Goal: Task Accomplishment & Management: Use online tool/utility

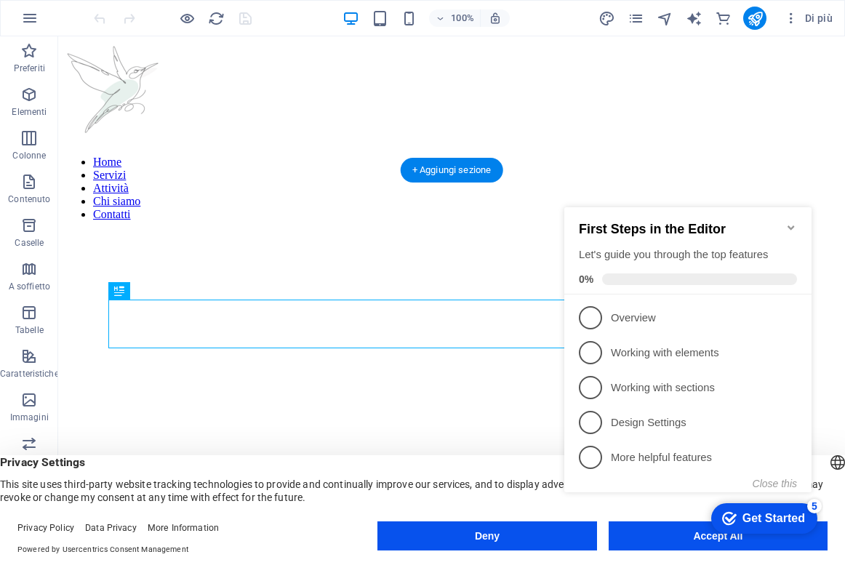
click div "checkmark Get Started 5 First Steps in the Editor Let's guide you through the t…"
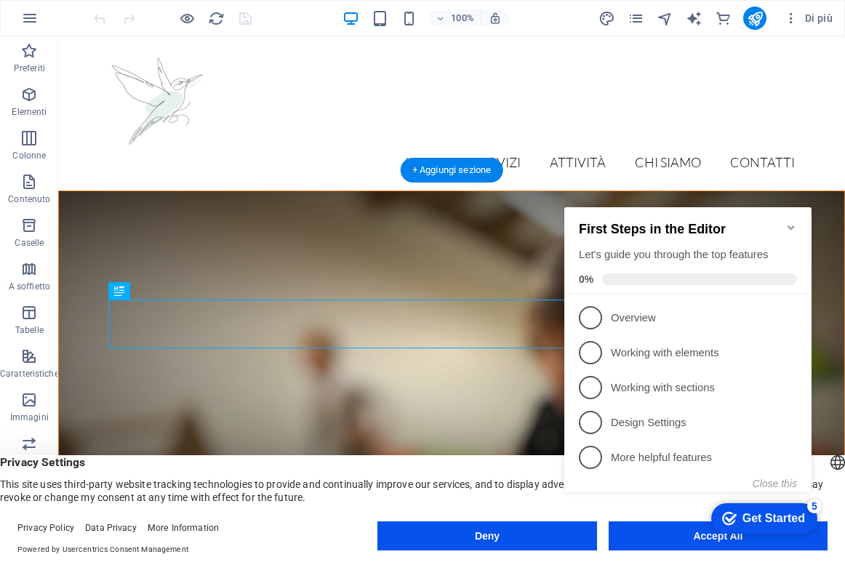
click div "checkmark Get Started 5 First Steps in the Editor Let's guide you through the t…"
click at [688, 113] on div "Home Servizi Attività Chi siamo Contatti" at bounding box center [451, 113] width 787 height 154
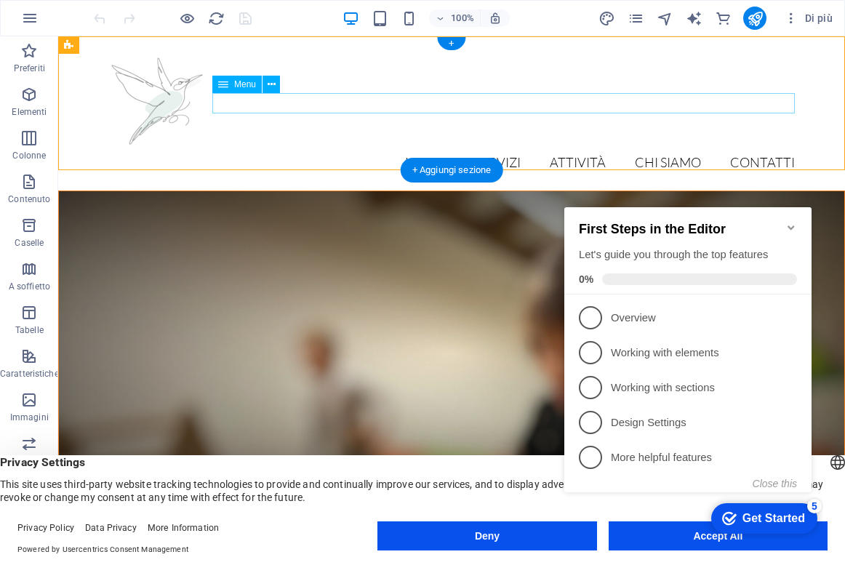
click at [647, 153] on nav "Home Servizi Attività Chi siamo Contatti" at bounding box center [451, 163] width 687 height 20
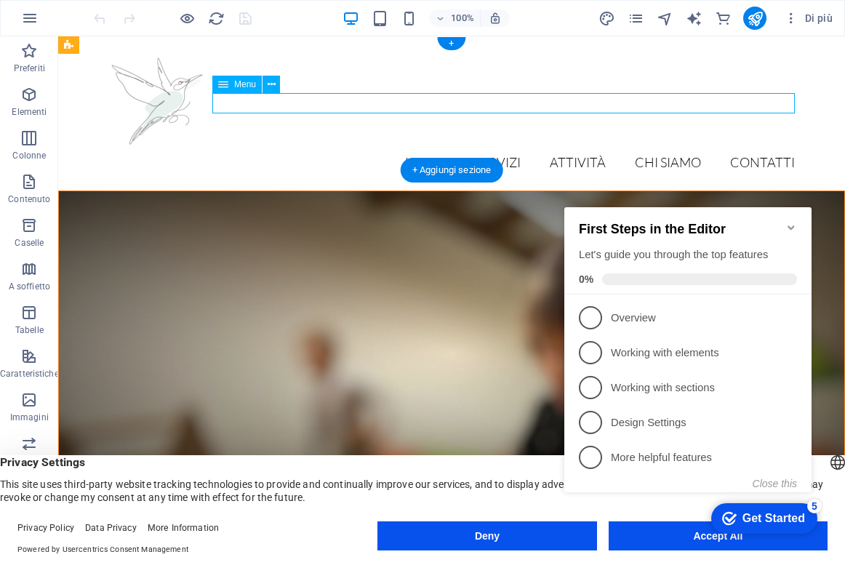
click at [657, 153] on nav "Home Servizi Attività Chi siamo Contatti" at bounding box center [451, 163] width 687 height 20
click at [671, 191] on figure at bounding box center [451, 353] width 785 height 324
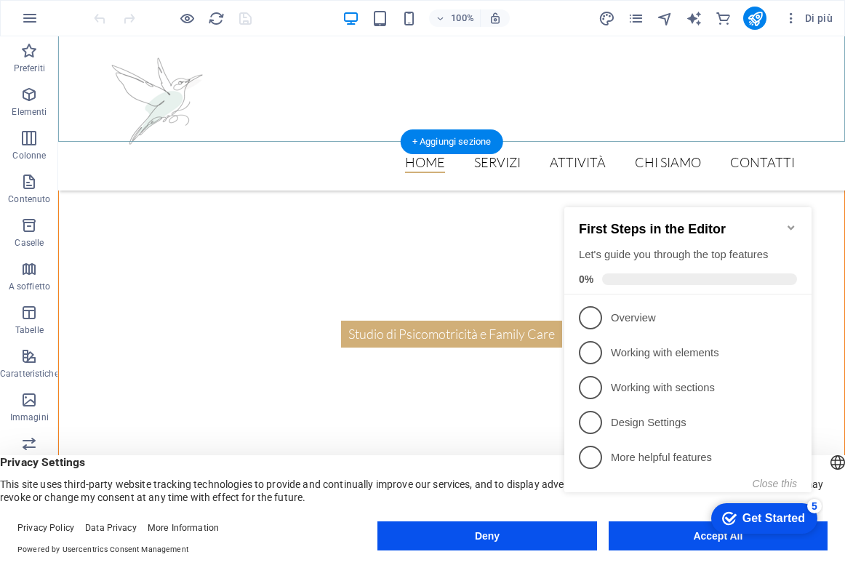
scroll to position [1041, 0]
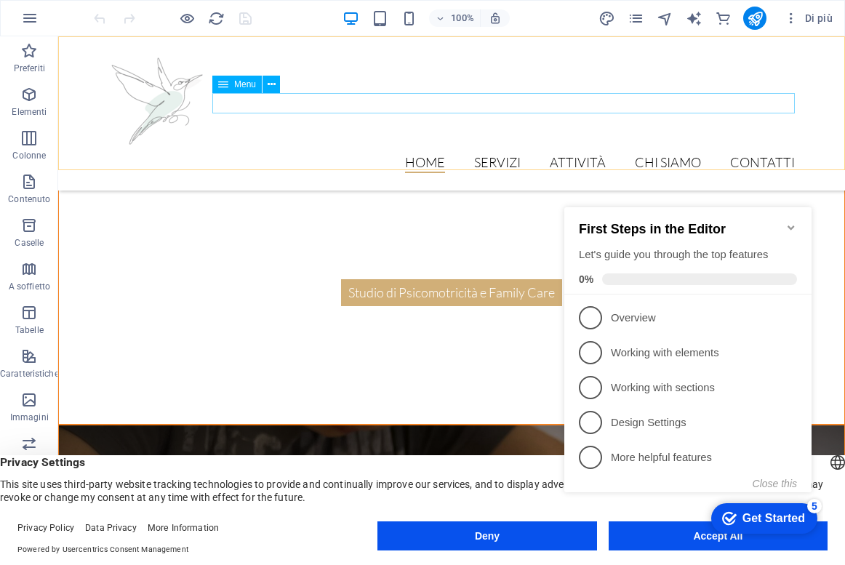
click at [513, 153] on nav "Home Servizi Attività Chi siamo Contatti" at bounding box center [451, 163] width 687 height 20
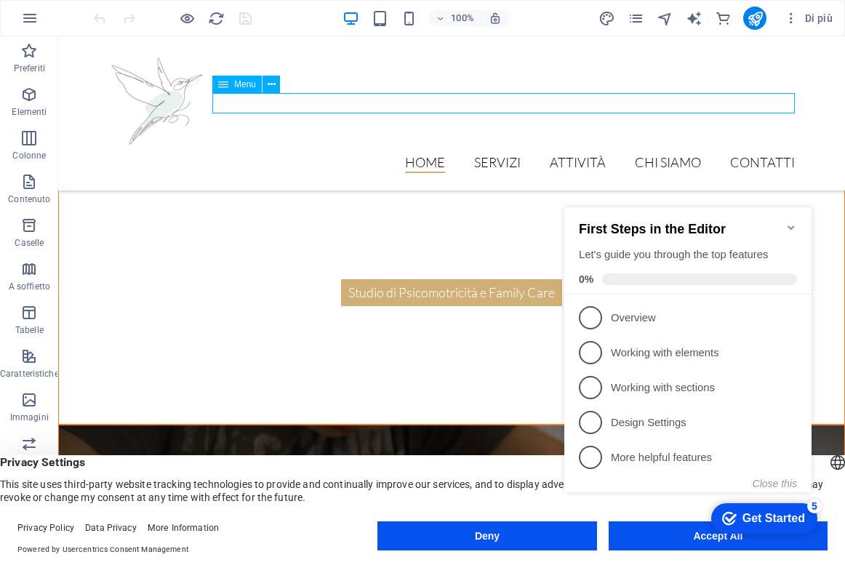
click at [513, 153] on nav "Home Servizi Attività Chi siamo Contatti" at bounding box center [451, 163] width 687 height 20
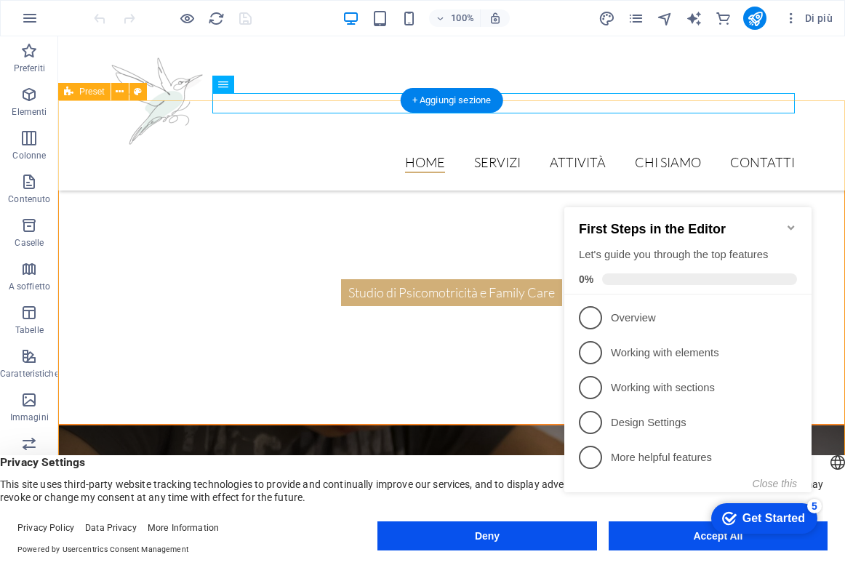
click div "checkmark Get Started 5 First Steps in the Editor Let's guide you through the t…"
click at [791, 222] on icon "Minimize checklist" at bounding box center [791, 228] width 12 height 12
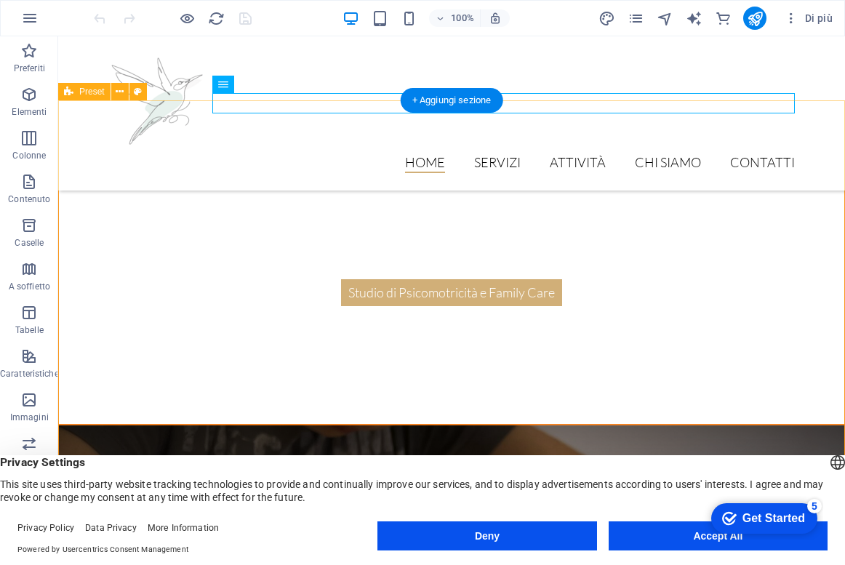
click at [700, 540] on appcues-checklist "Contextual help checklist present on screen" at bounding box center [762, 519] width 124 height 47
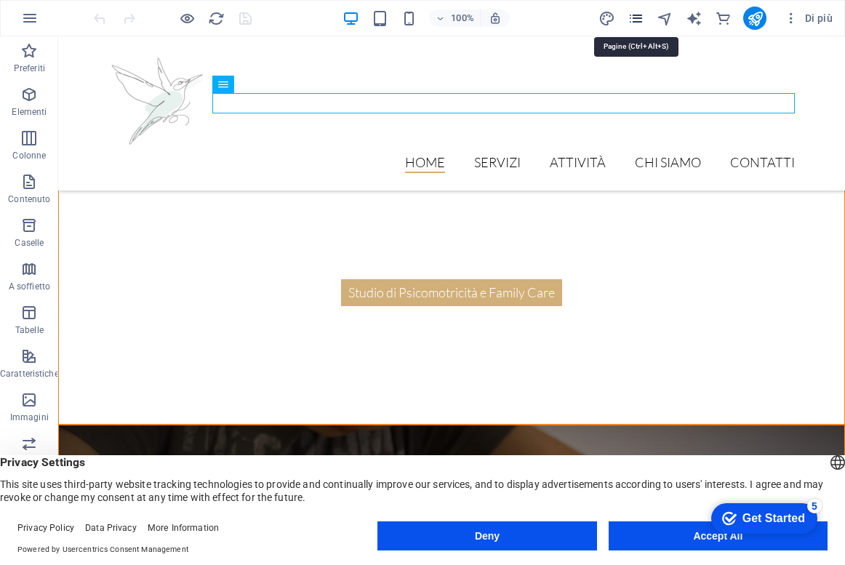
click at [631, 16] on icon "pages" at bounding box center [636, 18] width 17 height 17
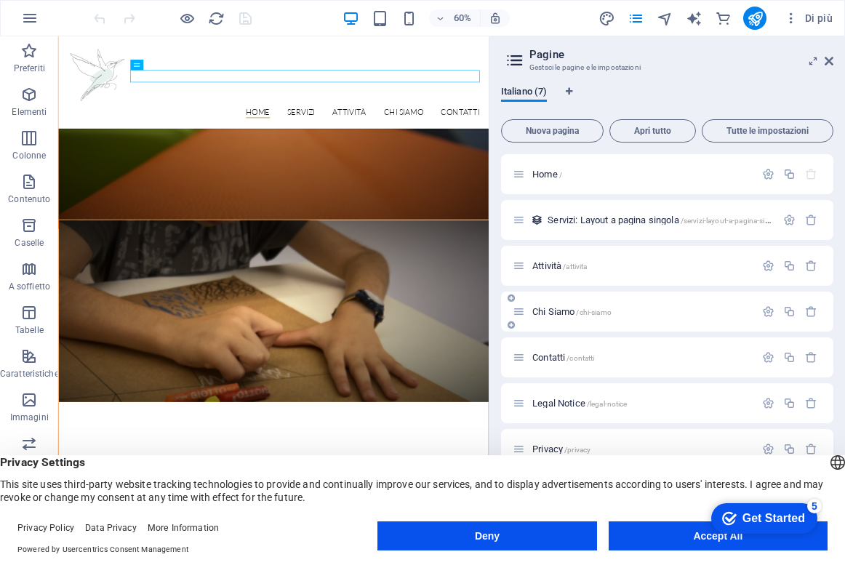
click at [561, 307] on span "Chi Siamo /chi-siamo" at bounding box center [571, 311] width 79 height 11
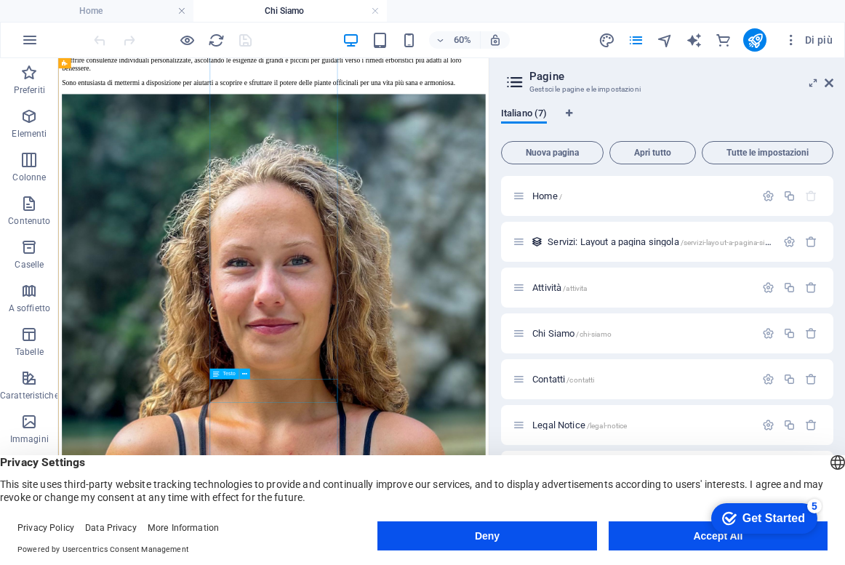
scroll to position [3501, 0]
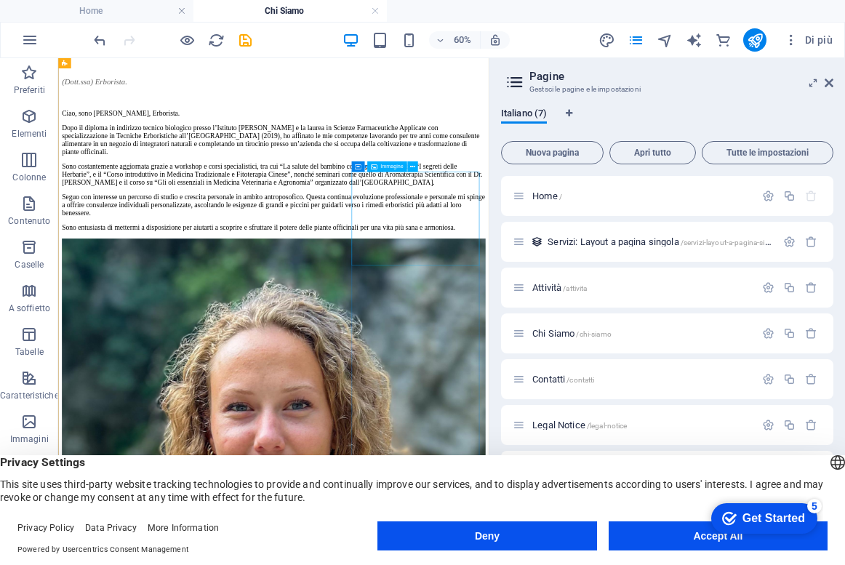
scroll to position [3260, 0]
click at [412, 175] on icon at bounding box center [412, 173] width 5 height 9
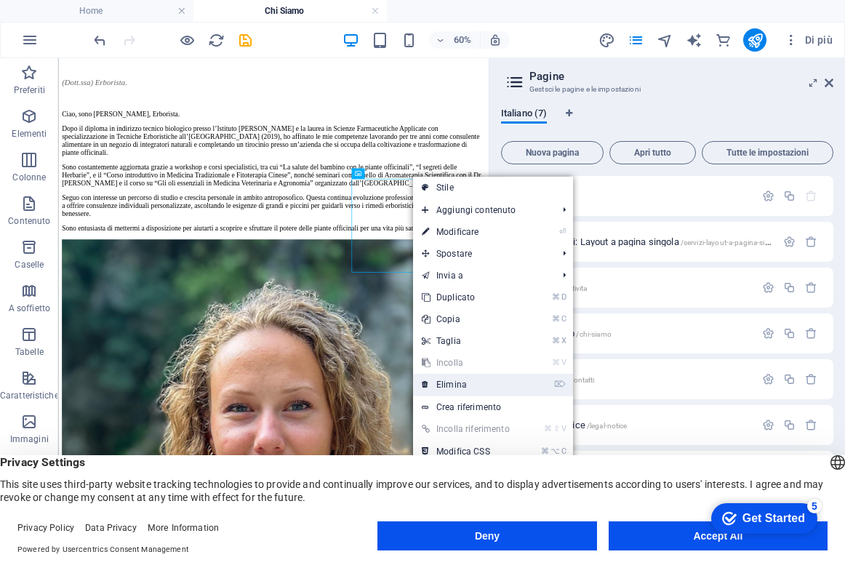
click at [450, 383] on link "⌦ Elimina" at bounding box center [465, 385] width 105 height 22
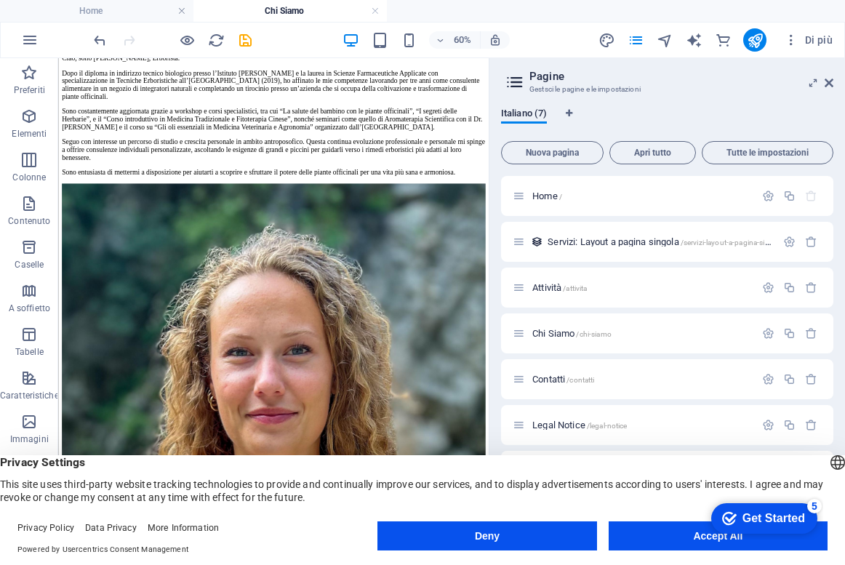
scroll to position [3353, 0]
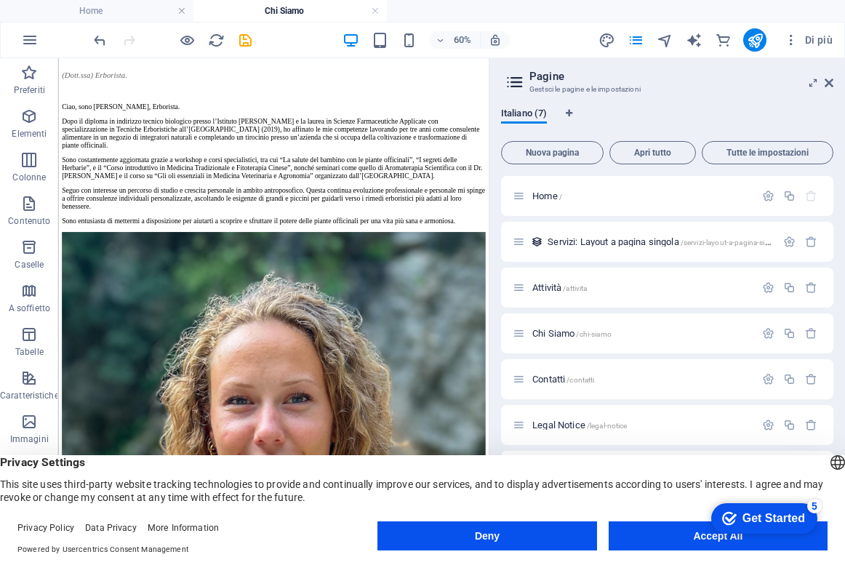
scroll to position [3270, 0]
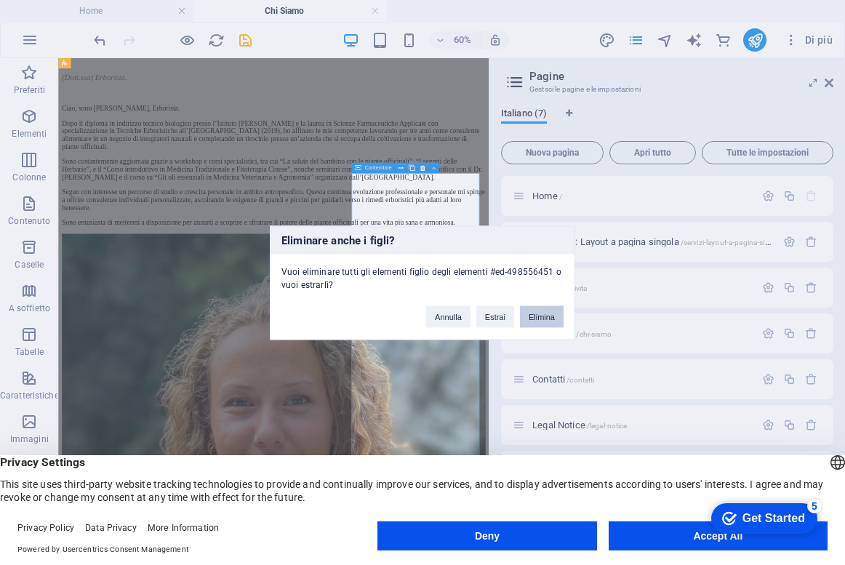
click at [535, 316] on button "Elimina" at bounding box center [542, 316] width 44 height 22
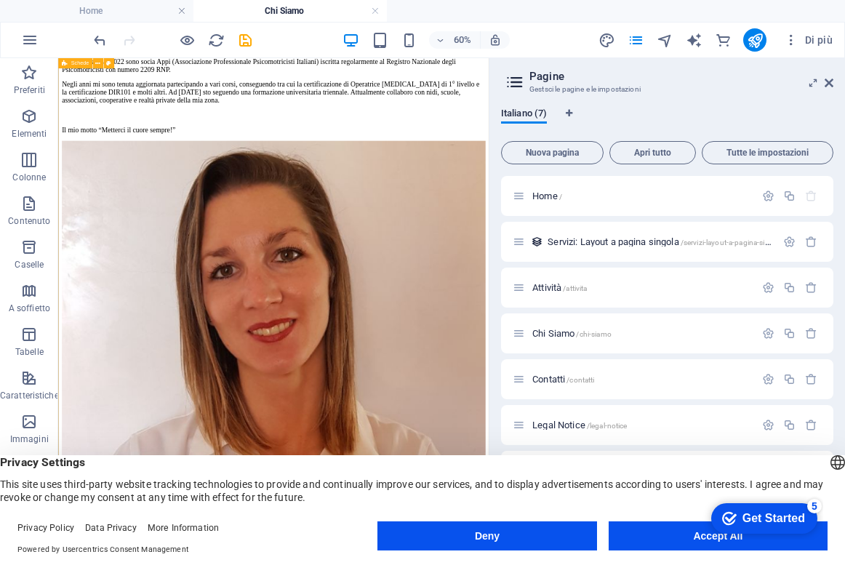
scroll to position [2287, 0]
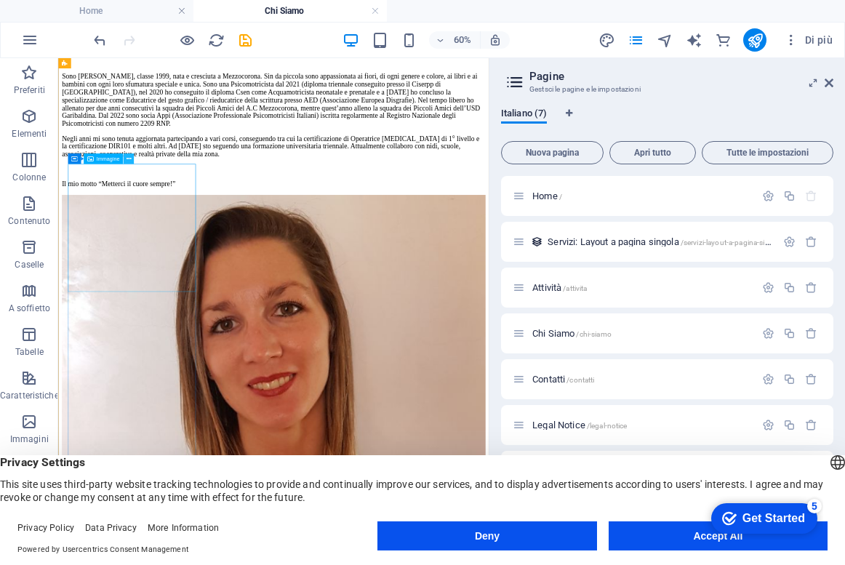
click at [129, 155] on icon at bounding box center [128, 158] width 5 height 9
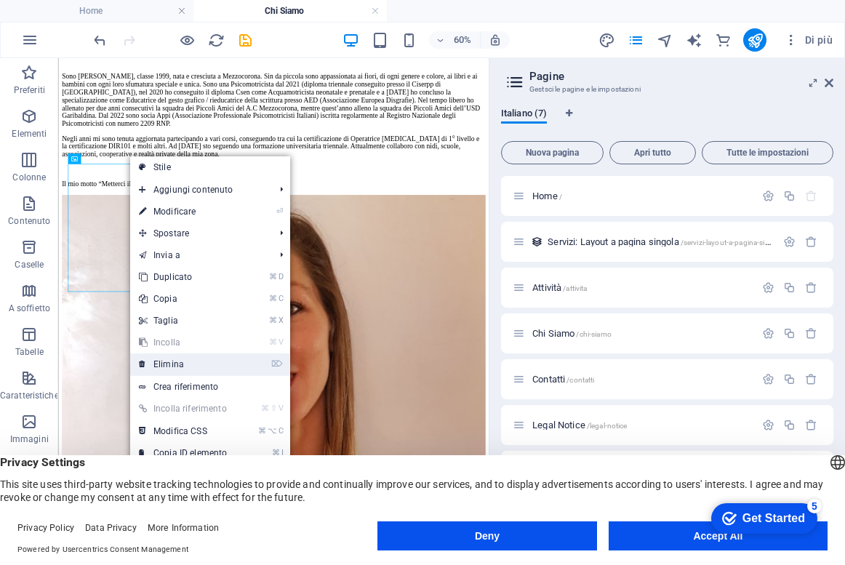
click at [167, 361] on link "⌦ Elimina" at bounding box center [182, 364] width 105 height 22
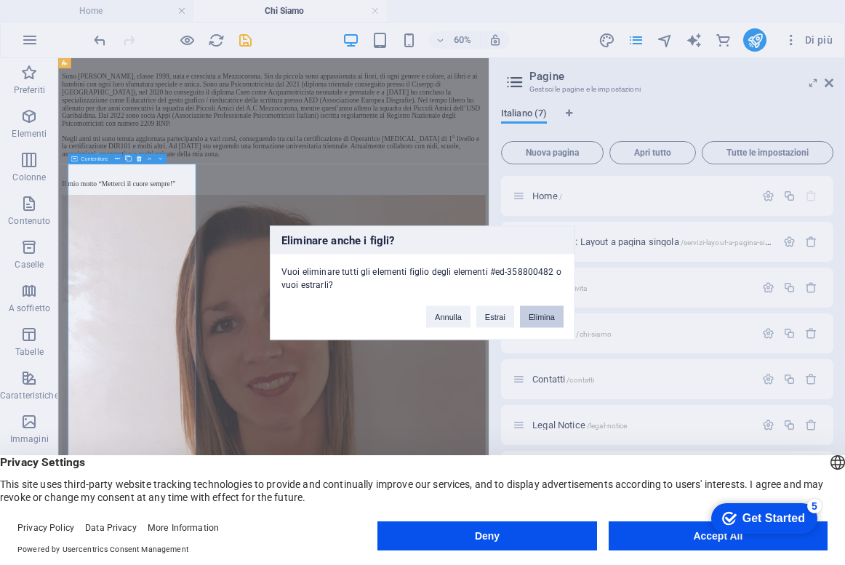
click at [547, 309] on button "Elimina" at bounding box center [542, 316] width 44 height 22
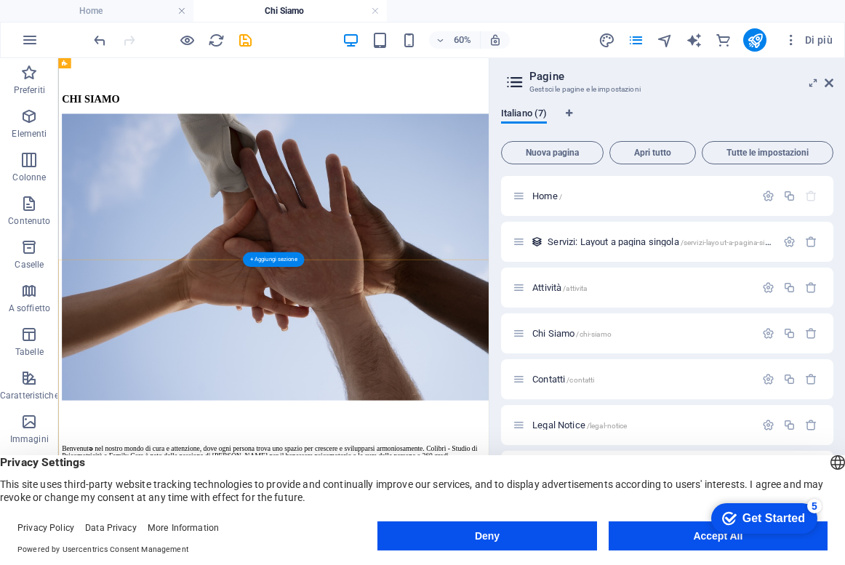
scroll to position [448, 0]
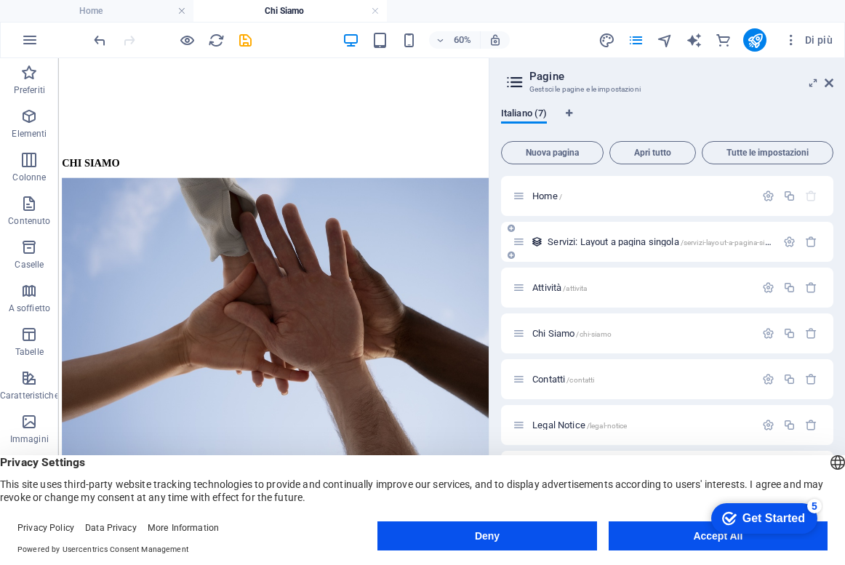
click at [609, 248] on div "Servizi: Layout a pagina singola /servizi-layout-a-pagina-singola" at bounding box center [644, 241] width 263 height 17
click at [602, 241] on span "Servizi: Layout a pagina singola /servizi-layout-a-pagina-singola" at bounding box center [666, 241] width 236 height 11
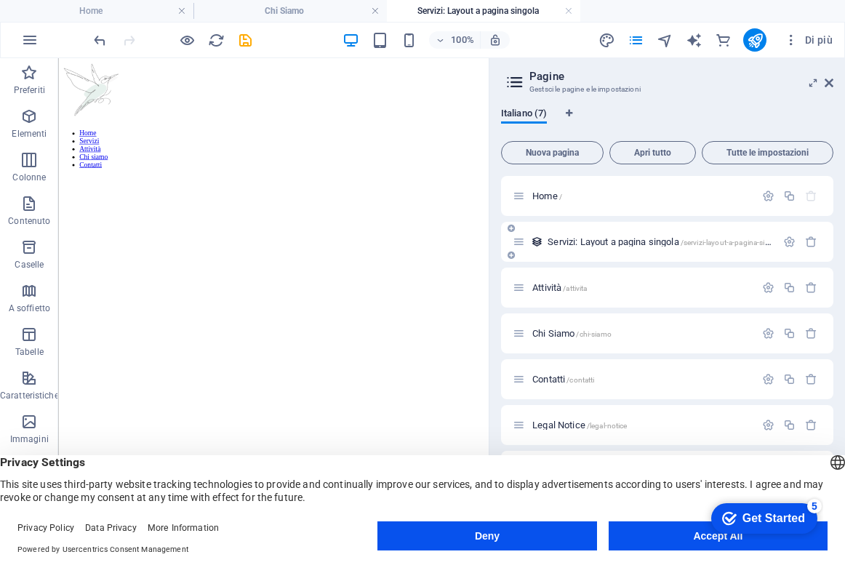
scroll to position [0, 0]
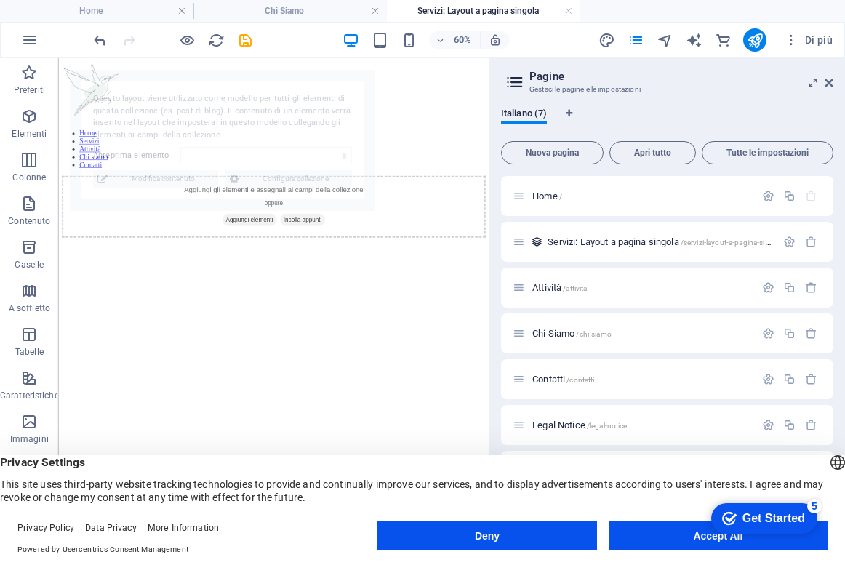
select select "66cc7404a13e9058360d2832"
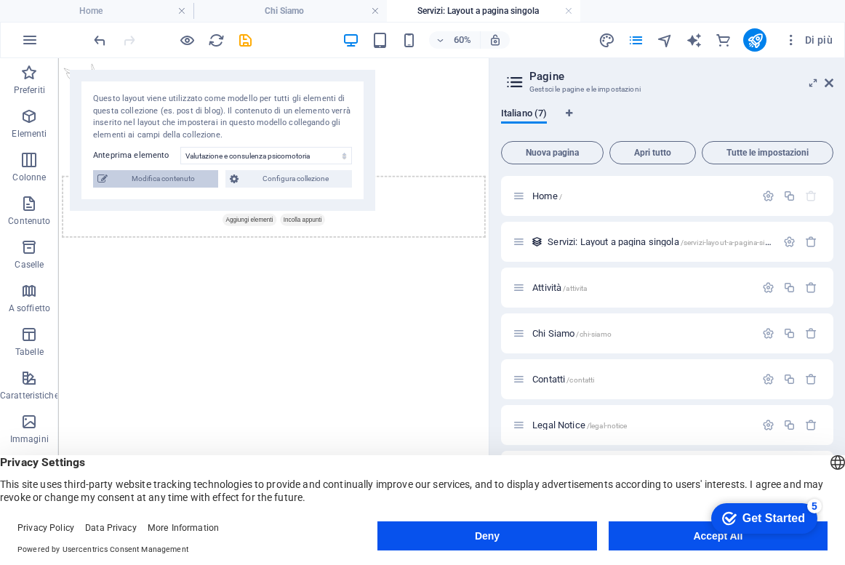
click at [196, 174] on span "Modifica contenuto" at bounding box center [163, 178] width 102 height 17
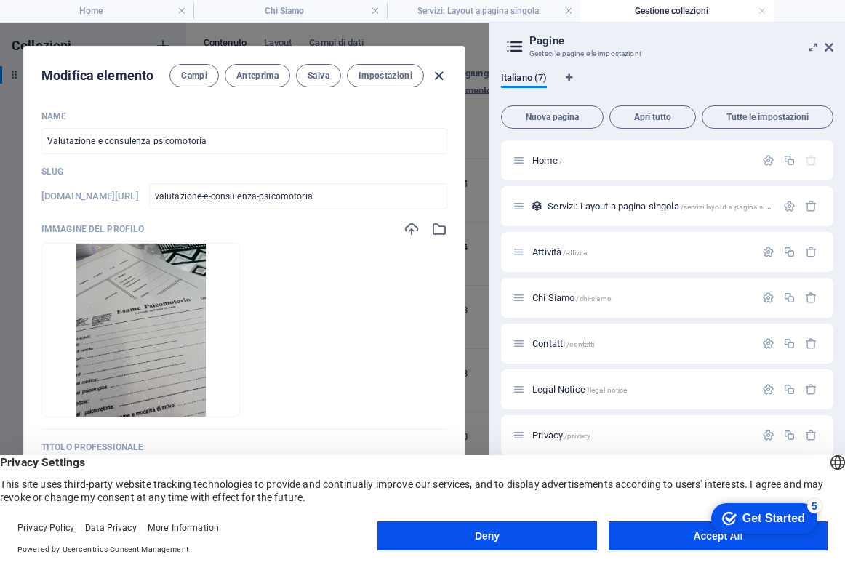
click at [441, 76] on icon "button" at bounding box center [439, 76] width 17 height 17
type input "valutazione-e-consulenza-psicomotoria"
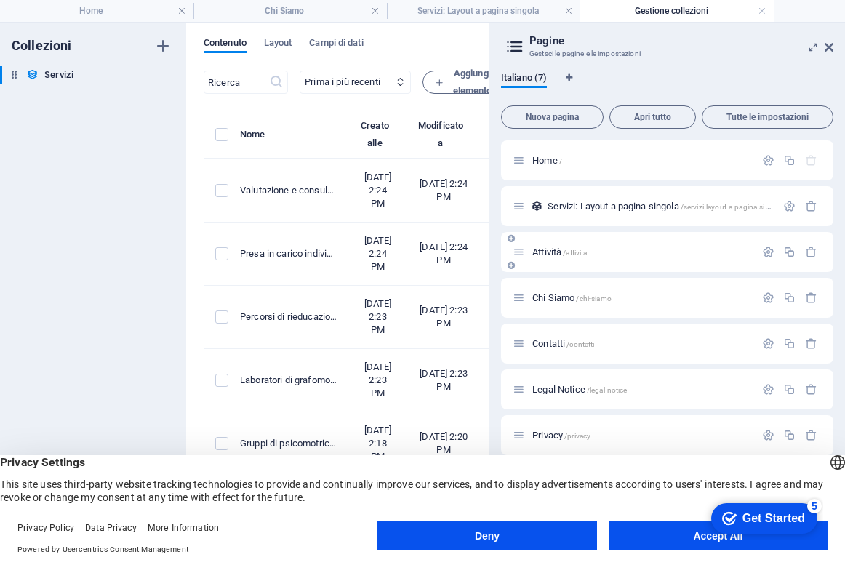
click at [560, 253] on span "Attività /attivita" at bounding box center [559, 252] width 55 height 11
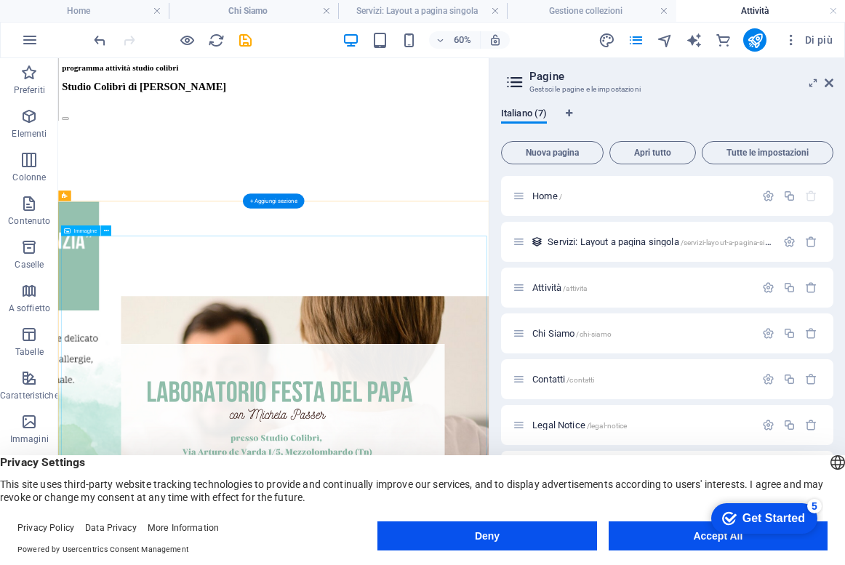
scroll to position [658, 0]
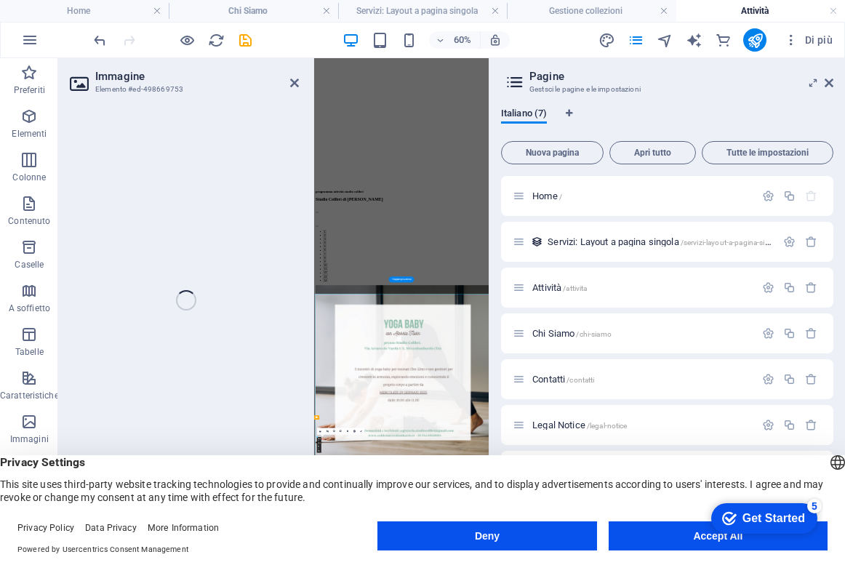
scroll to position [593, 0]
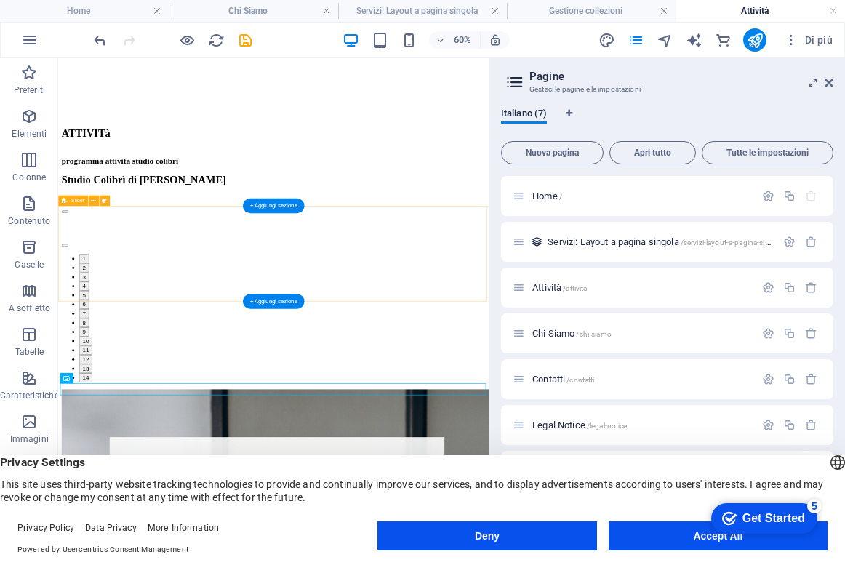
scroll to position [495, 0]
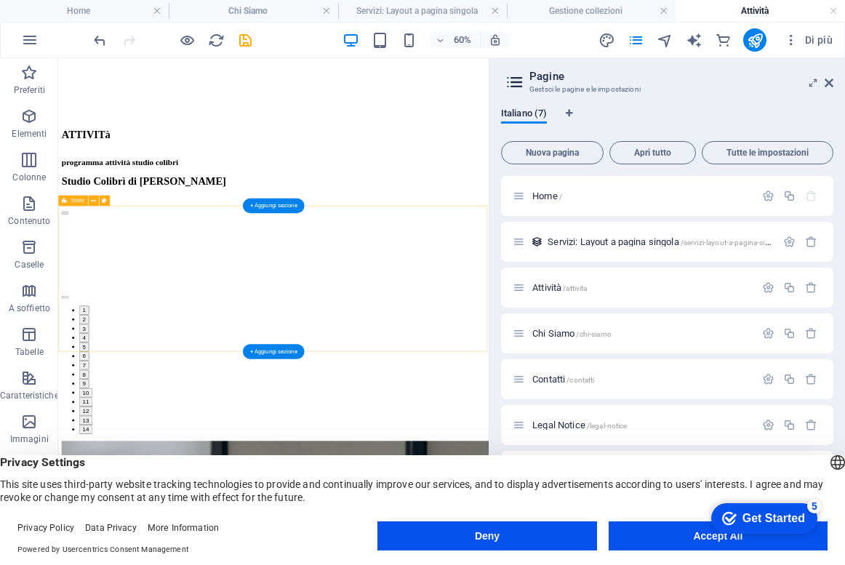
click at [76, 455] on button "button" at bounding box center [70, 457] width 12 height 4
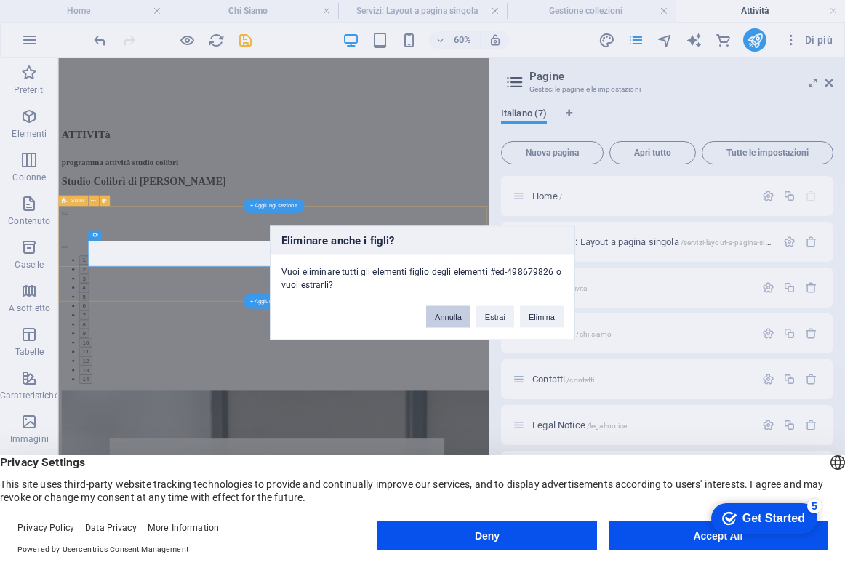
click at [457, 316] on button "Annulla" at bounding box center [448, 316] width 44 height 22
click at [553, 329] on div "Eliminare anche i figli? Vuoi eliminare tutti gli elementi figlio degli element…" at bounding box center [422, 282] width 305 height 114
click at [544, 319] on button "Elimina" at bounding box center [542, 316] width 44 height 22
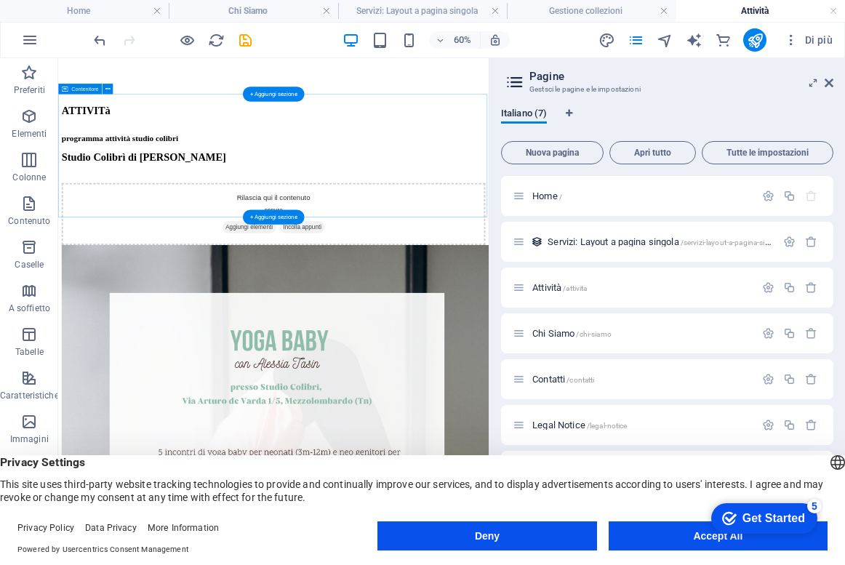
scroll to position [551, 0]
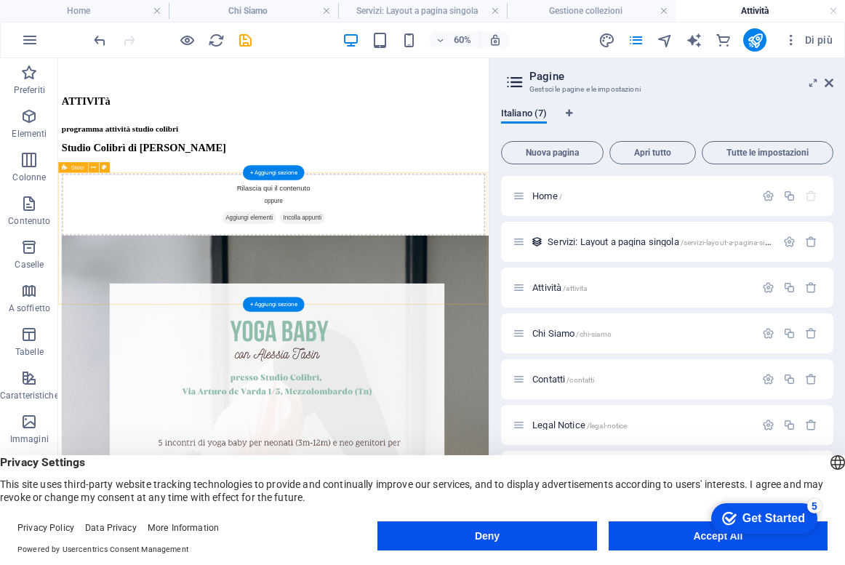
click at [391, 335] on span "Aggiungi elementi" at bounding box center [377, 325] width 90 height 20
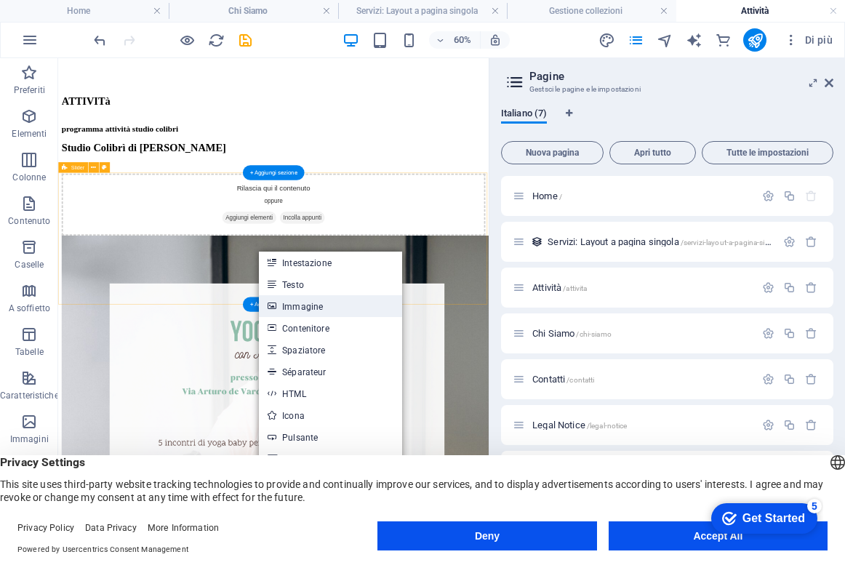
click at [300, 305] on link "Immagine" at bounding box center [330, 306] width 143 height 22
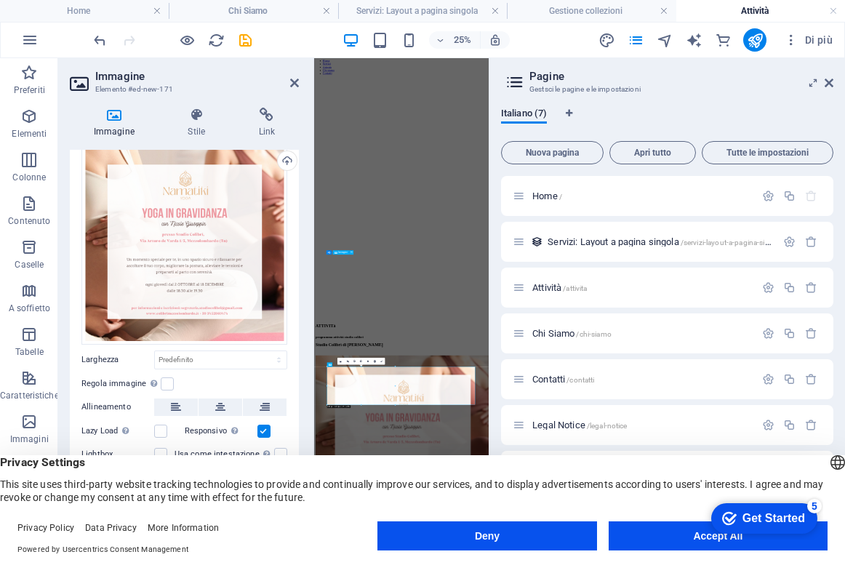
scroll to position [48, 0]
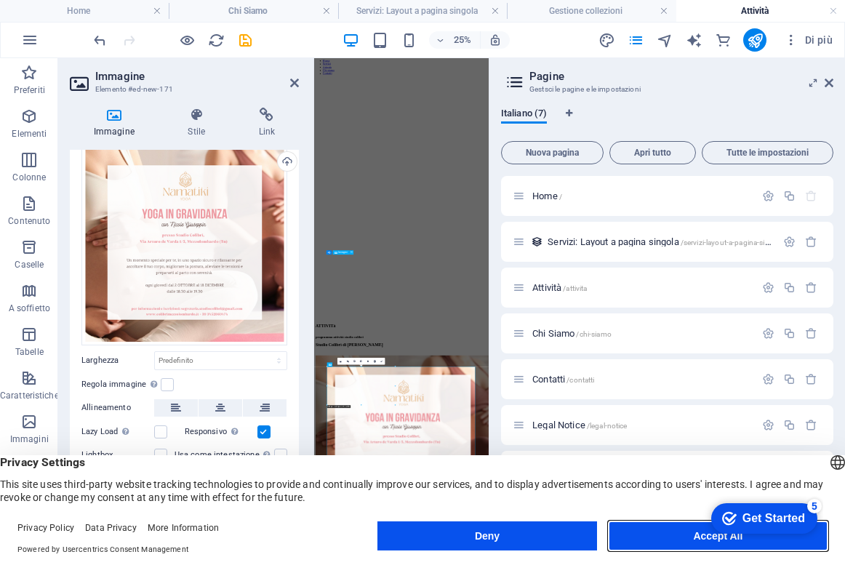
click at [647, 536] on button "Accept All" at bounding box center [718, 535] width 219 height 29
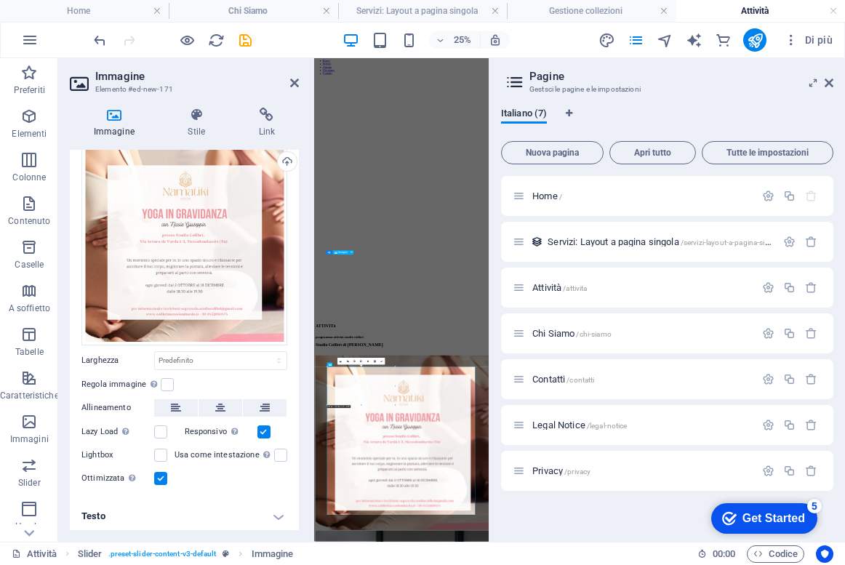
click at [647, 536] on div "Italiano (7) Nuova pagina Apri tutto Tutte le impostazioni Home / Servizi: Layo…" at bounding box center [667, 319] width 356 height 446
click at [827, 81] on icon at bounding box center [829, 83] width 9 height 12
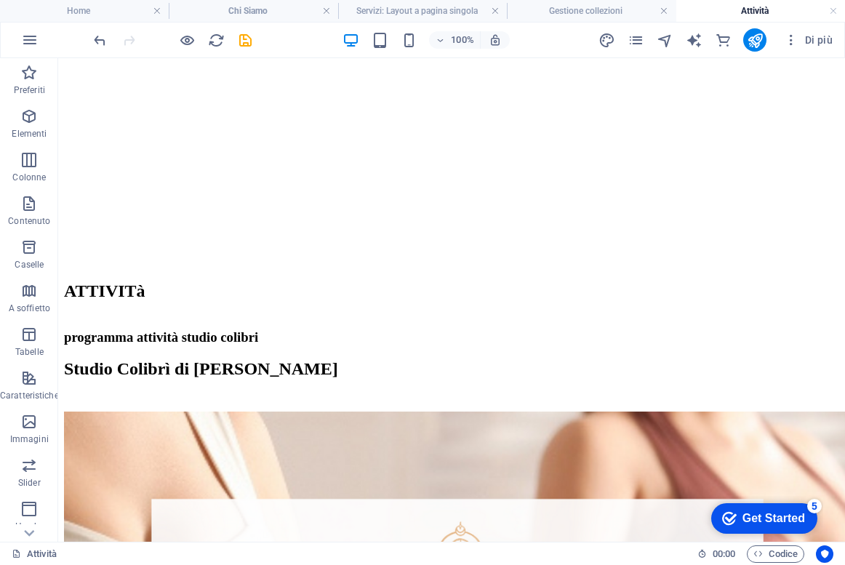
scroll to position [240, 0]
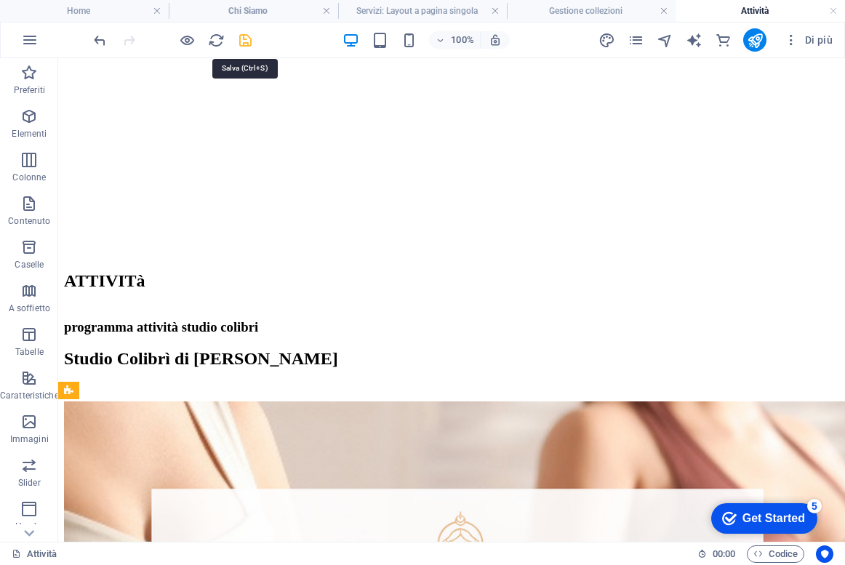
click at [245, 36] on icon "save" at bounding box center [245, 40] width 17 height 17
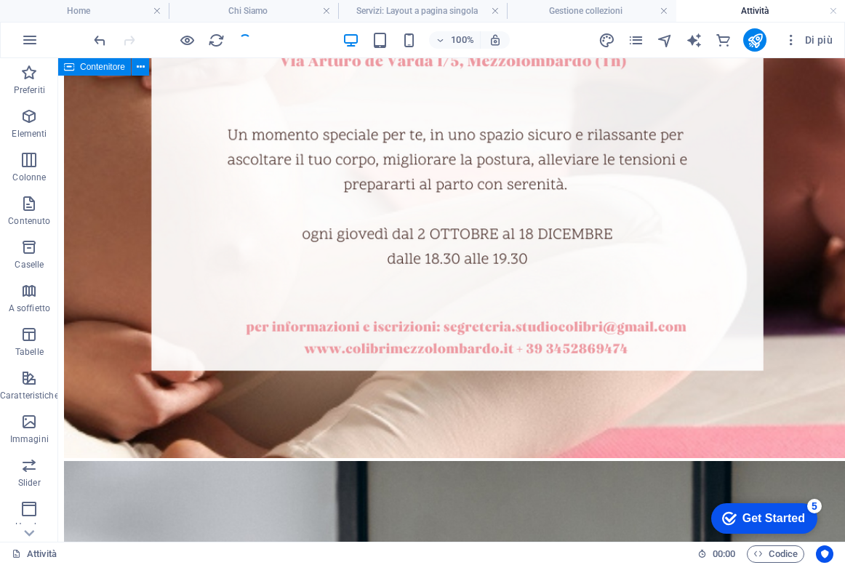
scroll to position [971, 0]
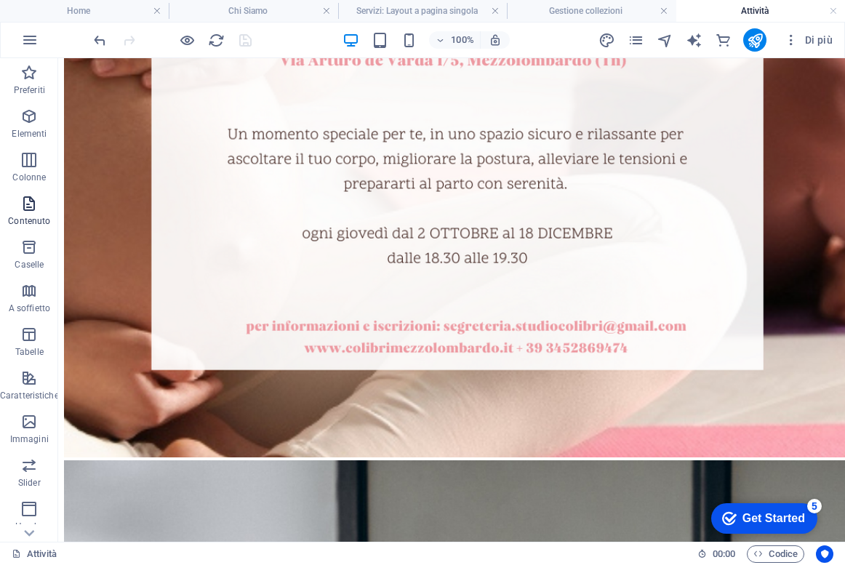
click at [28, 215] on p "Contenuto" at bounding box center [29, 221] width 42 height 12
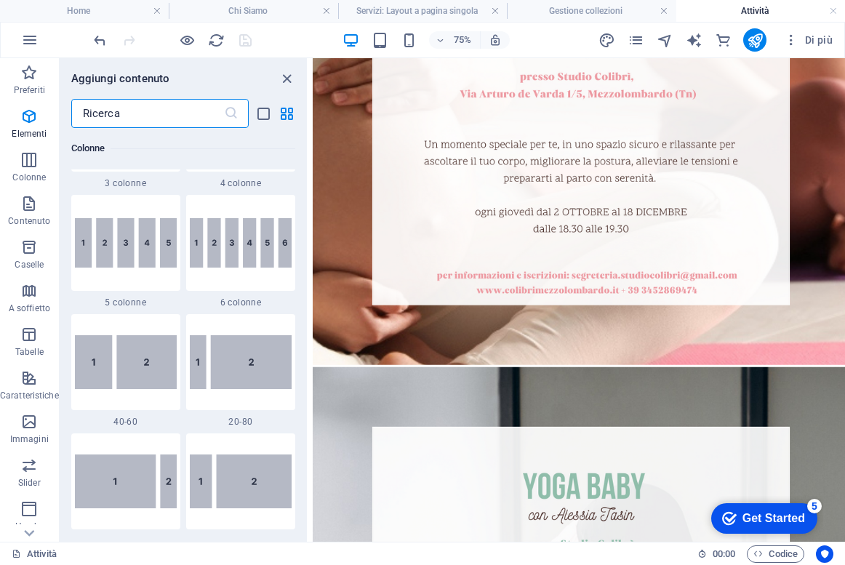
scroll to position [531, 0]
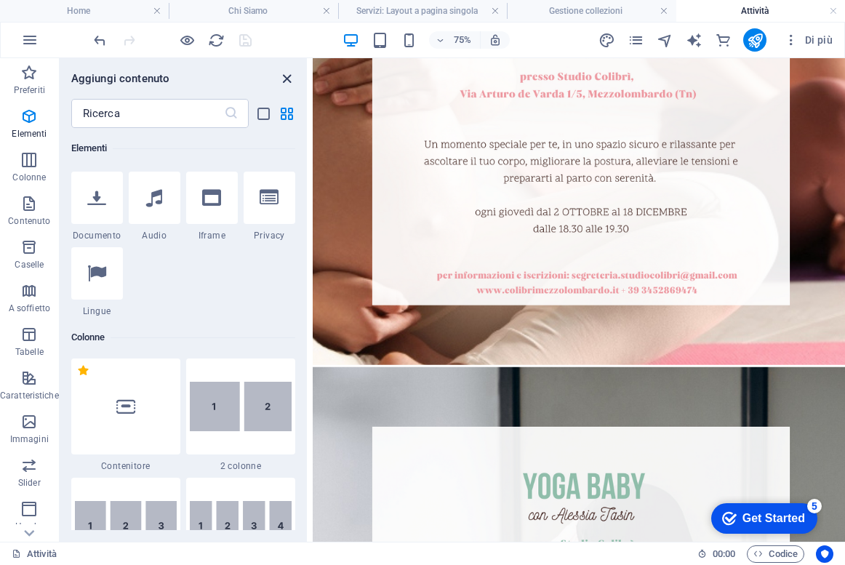
click at [281, 75] on icon "close panel" at bounding box center [287, 79] width 17 height 17
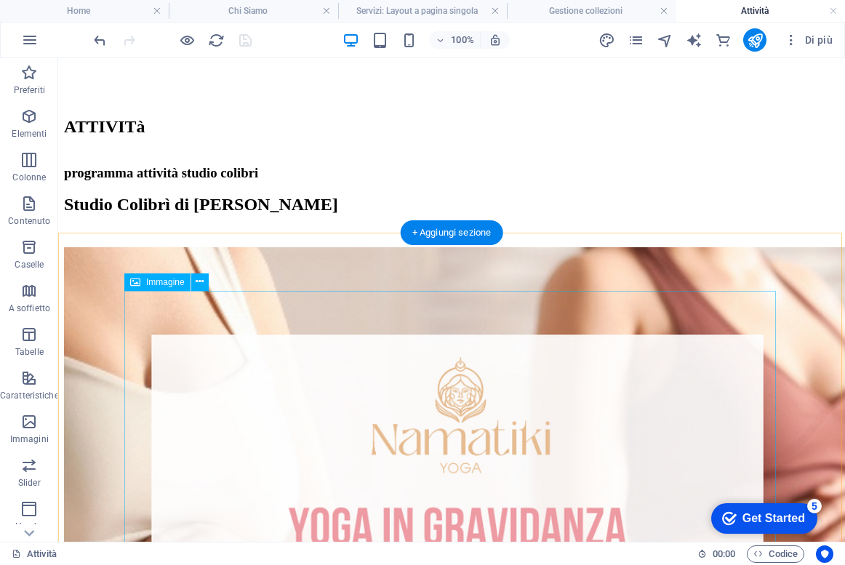
scroll to position [407, 0]
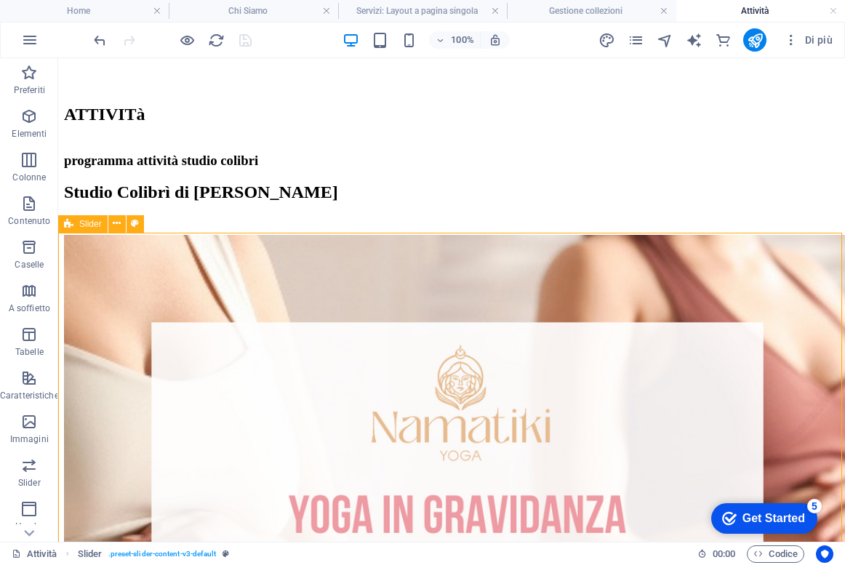
click at [461, 236] on div "+ Aggiungi sezione" at bounding box center [452, 232] width 103 height 25
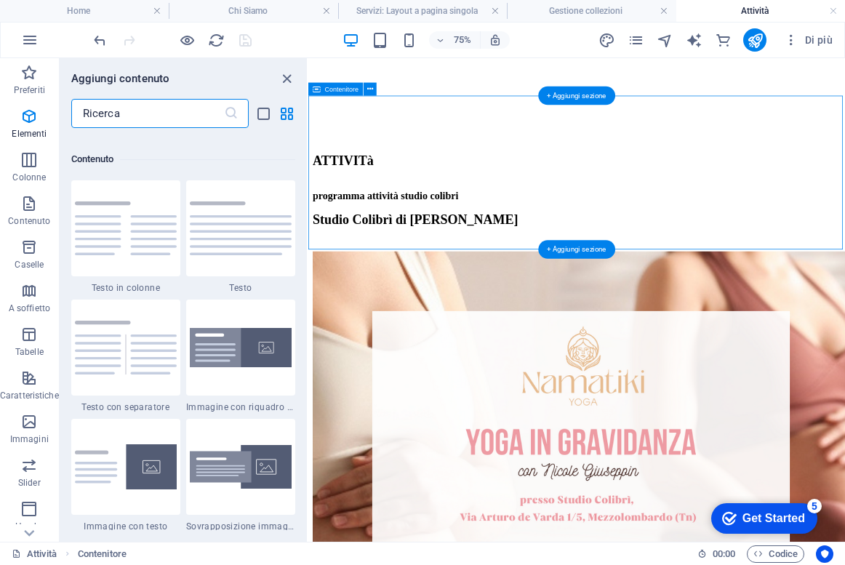
scroll to position [2545, 0]
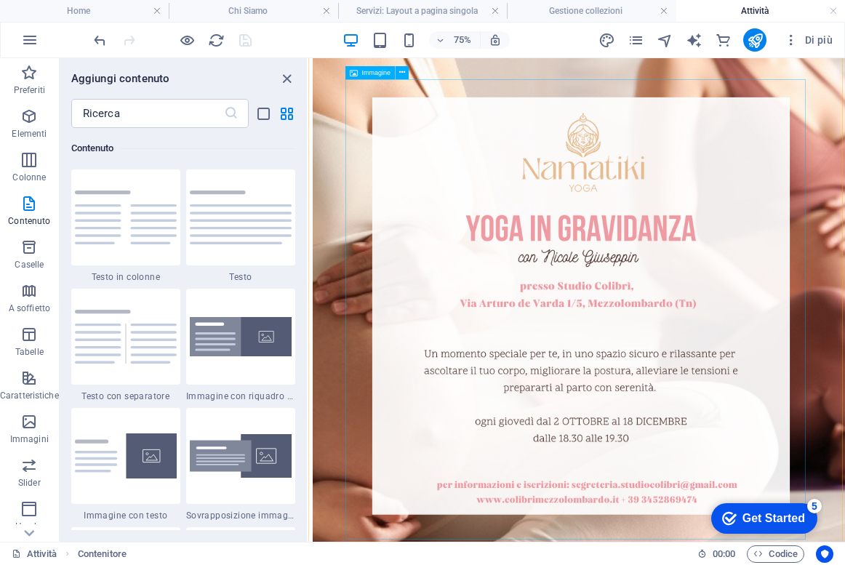
click at [547, 508] on figure at bounding box center [666, 390] width 704 height 719
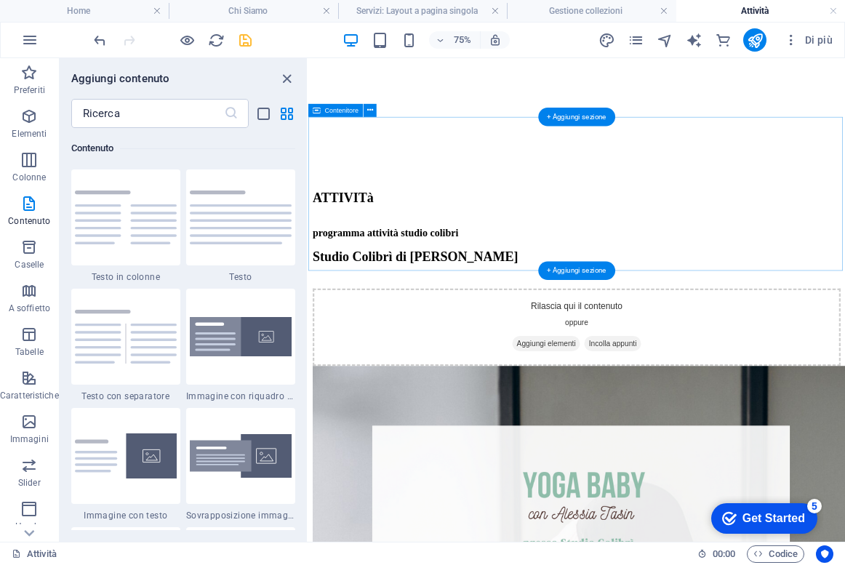
scroll to position [377, 0]
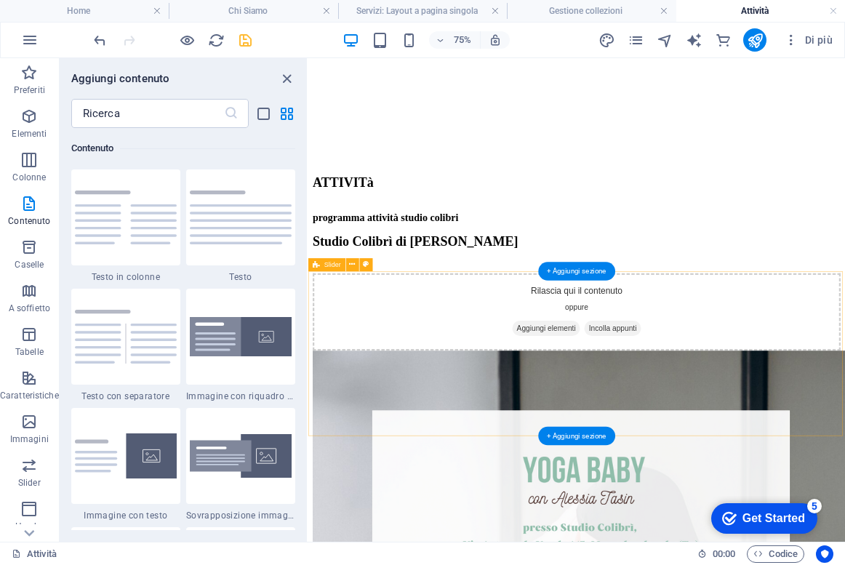
click at [639, 428] on span "Aggiungi elementi" at bounding box center [625, 418] width 90 height 20
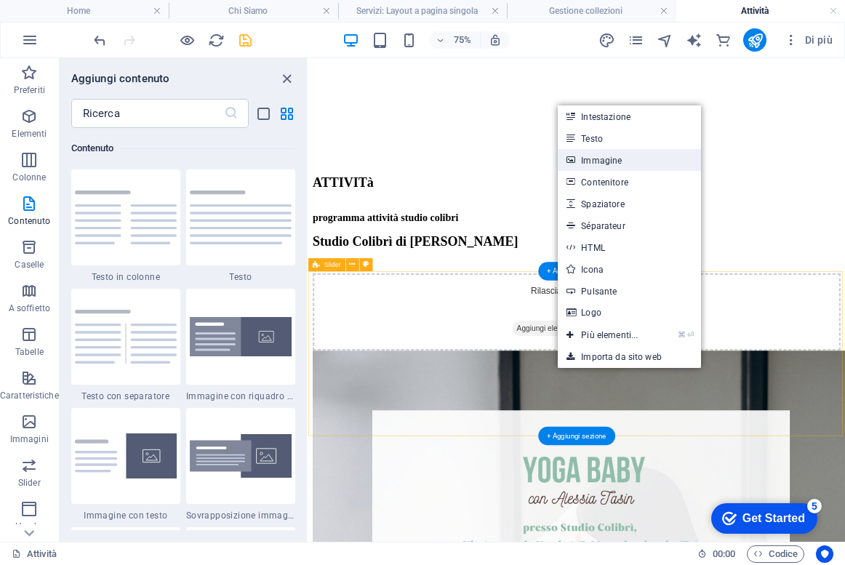
click at [616, 155] on link "Immagine" at bounding box center [629, 160] width 143 height 22
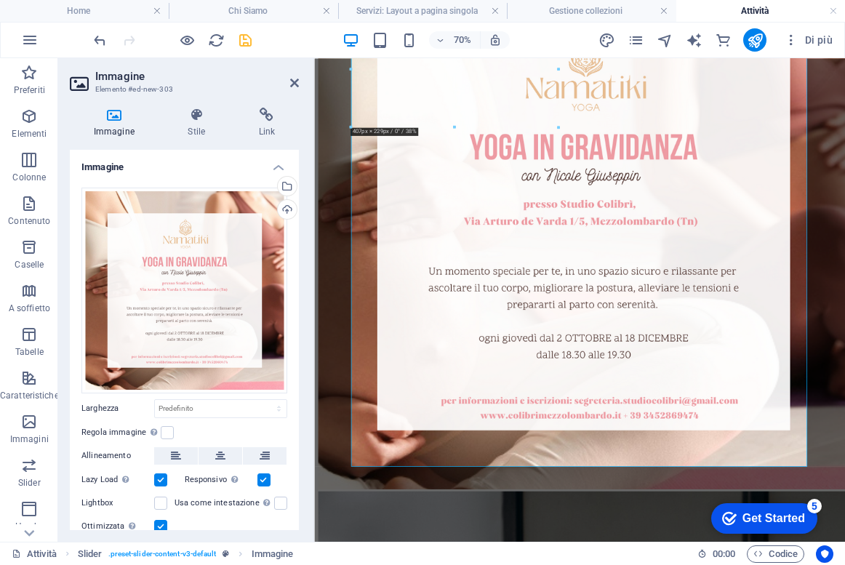
scroll to position [834, 0]
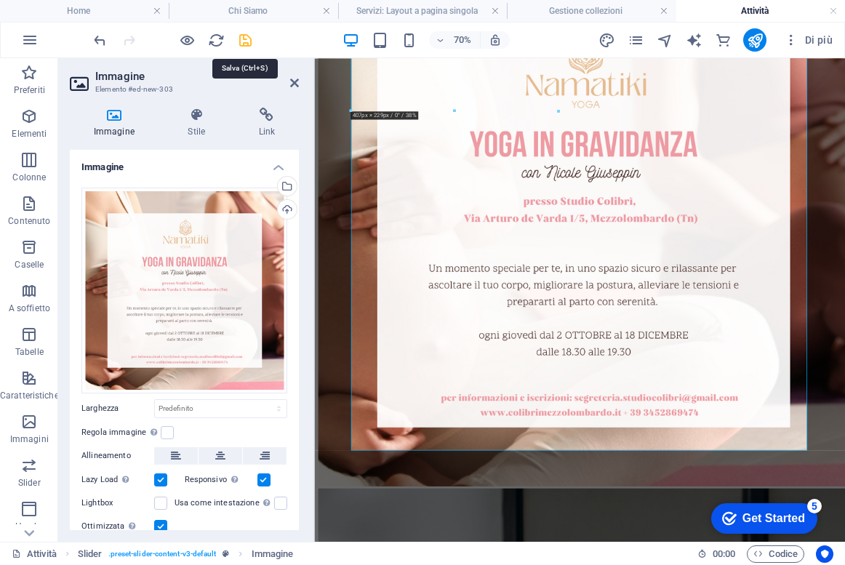
click at [241, 44] on icon "save" at bounding box center [245, 40] width 17 height 17
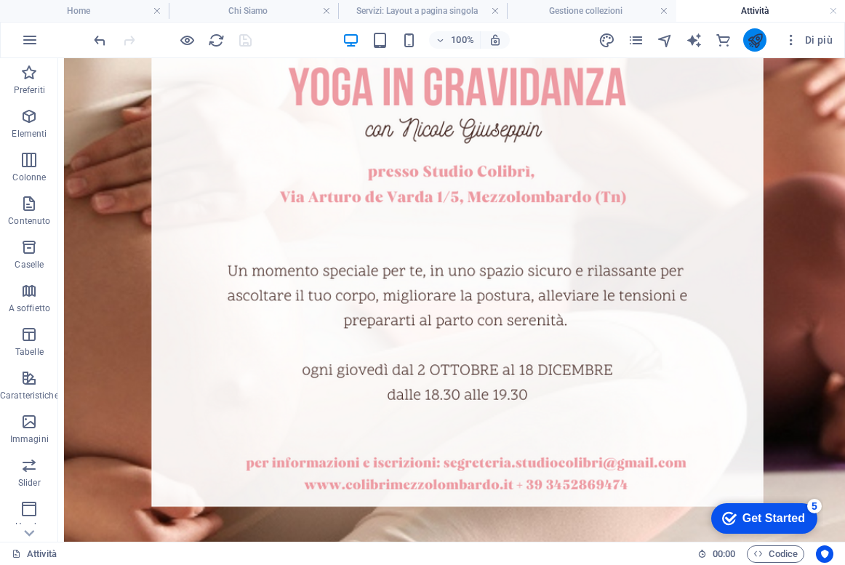
click at [766, 43] on button "publish" at bounding box center [754, 39] width 23 height 23
click at [756, 36] on icon "publish" at bounding box center [755, 40] width 17 height 17
